Goal: Transaction & Acquisition: Subscribe to service/newsletter

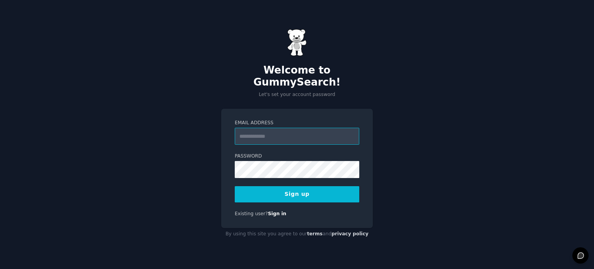
click at [270, 130] on input "Email Address" at bounding box center [297, 136] width 125 height 17
type input "**********"
click at [320, 189] on button "Sign up" at bounding box center [297, 194] width 125 height 16
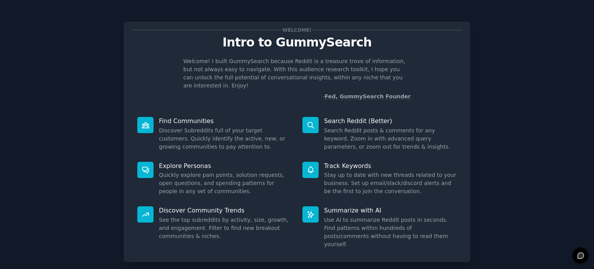
scroll to position [34, 0]
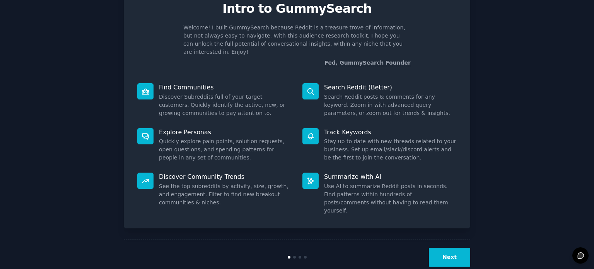
click at [449, 248] on button "Next" at bounding box center [449, 257] width 41 height 19
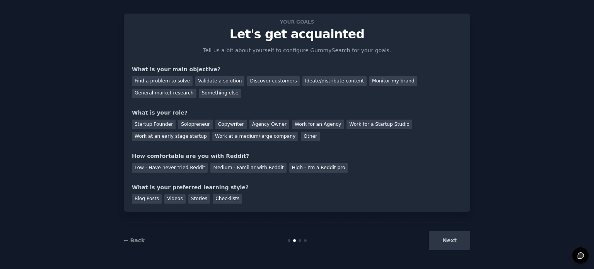
scroll to position [8, 0]
click at [146, 200] on div "Blog Posts" at bounding box center [147, 200] width 30 height 10
click at [184, 171] on div "Low - Have never tried Reddit" at bounding box center [170, 168] width 76 height 10
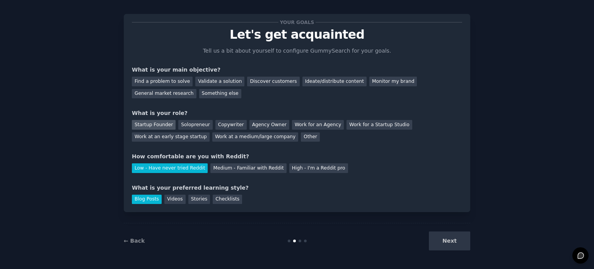
click at [161, 127] on div "Startup Founder" at bounding box center [154, 125] width 44 height 10
click at [182, 80] on div "Find a problem to solve" at bounding box center [162, 82] width 61 height 10
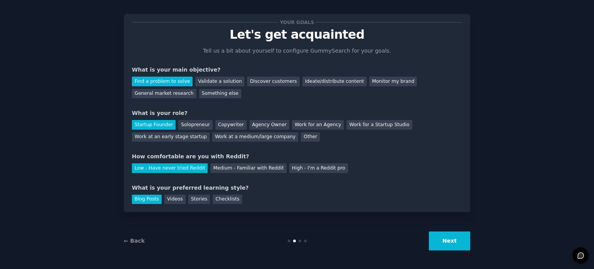
click at [440, 237] on button "Next" at bounding box center [449, 240] width 41 height 19
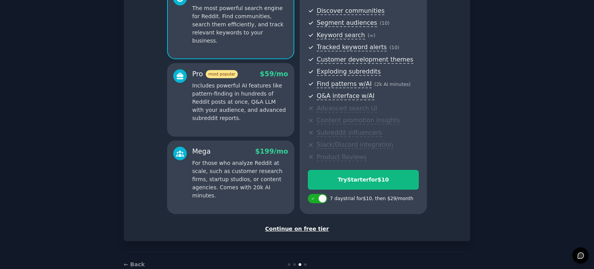
scroll to position [102, 0]
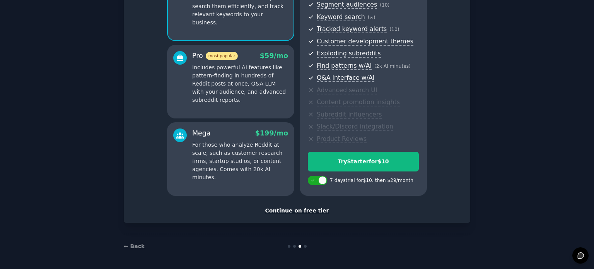
click at [299, 209] on div "Continue on free tier" at bounding box center [297, 211] width 330 height 8
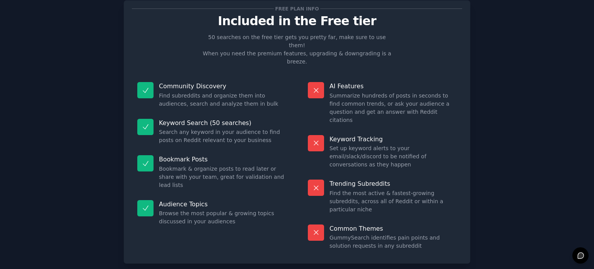
scroll to position [19, 0]
